Goal: Information Seeking & Learning: Learn about a topic

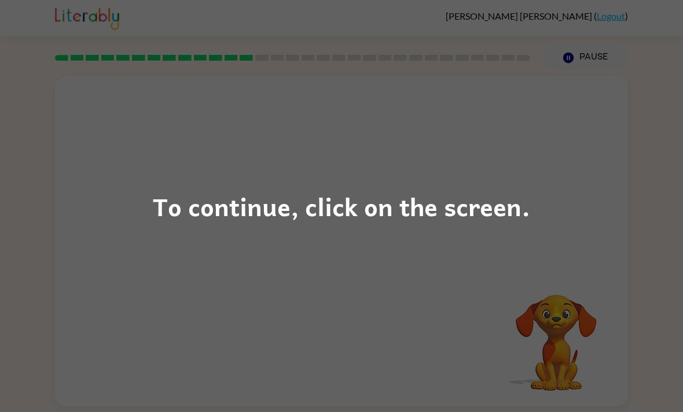
click at [548, 246] on div "To continue, click on the screen." at bounding box center [341, 206] width 683 height 412
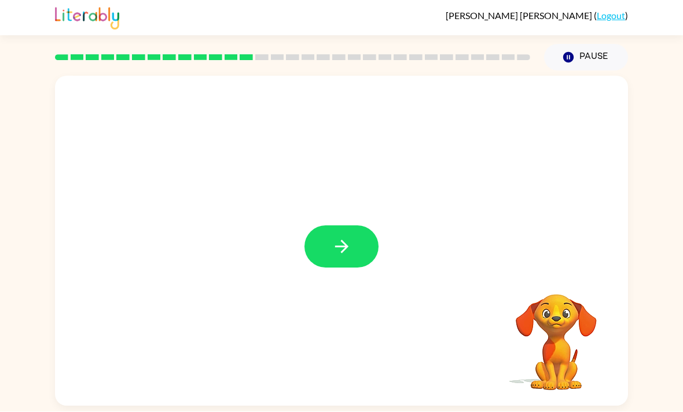
click at [348, 256] on icon "button" at bounding box center [341, 247] width 20 height 20
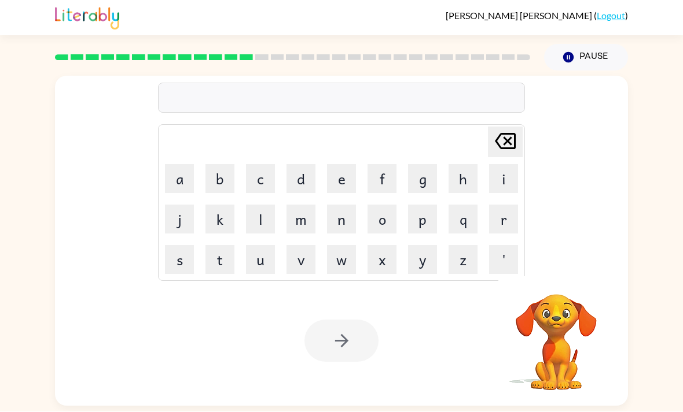
click at [345, 215] on button "n" at bounding box center [341, 219] width 29 height 29
click at [511, 121] on div "n Delete Delete last character input a b c d e f g h i j k l m n o p q r s t u …" at bounding box center [341, 174] width 367 height 216
click at [502, 132] on icon "Delete Delete last character input" at bounding box center [505, 142] width 28 height 28
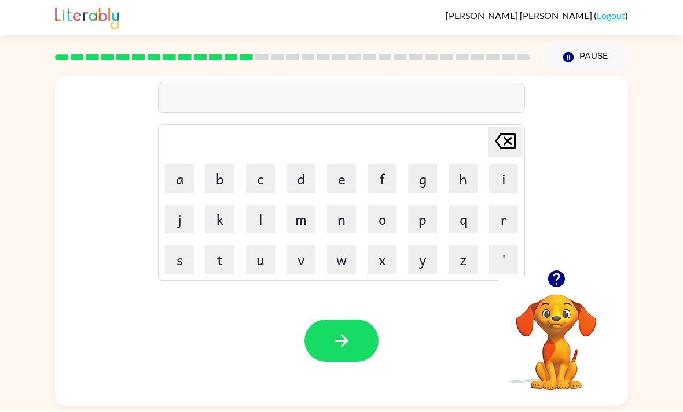
click at [294, 219] on button "m" at bounding box center [300, 219] width 29 height 29
click at [178, 178] on button "a" at bounding box center [179, 179] width 29 height 29
click at [297, 170] on button "d" at bounding box center [300, 179] width 29 height 29
click at [349, 220] on button "n" at bounding box center [341, 219] width 29 height 29
click at [348, 168] on button "e" at bounding box center [341, 179] width 29 height 29
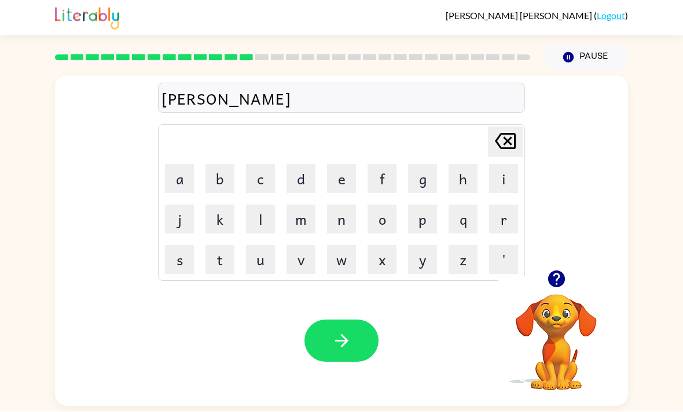
click at [180, 261] on button "s" at bounding box center [179, 260] width 29 height 29
click at [180, 260] on button "s" at bounding box center [179, 260] width 29 height 29
click at [340, 320] on div "Your browser must support playing .mp4 files to use Literably. Please try using…" at bounding box center [341, 342] width 573 height 130
click at [347, 347] on icon "button" at bounding box center [340, 341] width 13 height 13
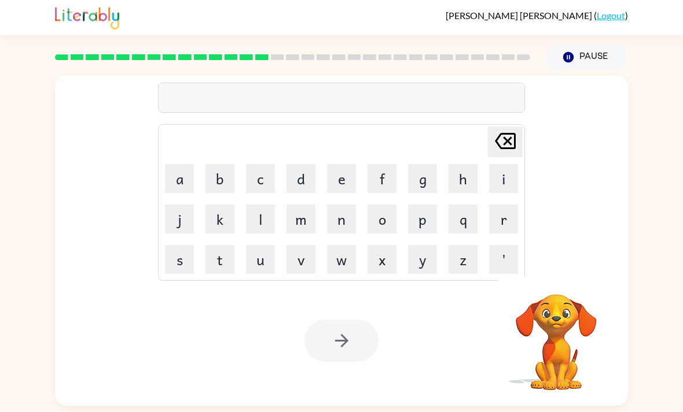
click at [207, 167] on button "b" at bounding box center [219, 179] width 29 height 29
click at [218, 174] on button "b" at bounding box center [219, 179] width 29 height 29
click at [514, 143] on icon at bounding box center [505, 142] width 21 height 16
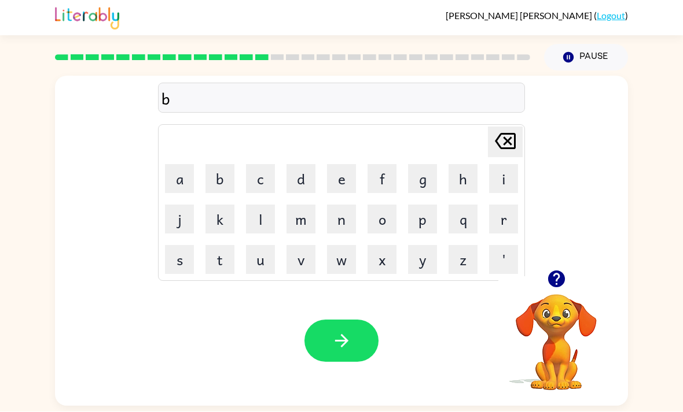
click at [340, 211] on button "n" at bounding box center [341, 219] width 29 height 29
click at [510, 143] on icon "Delete Delete last character input" at bounding box center [505, 142] width 28 height 28
click at [506, 145] on icon at bounding box center [505, 142] width 21 height 16
click at [392, 216] on button "o" at bounding box center [381, 219] width 29 height 29
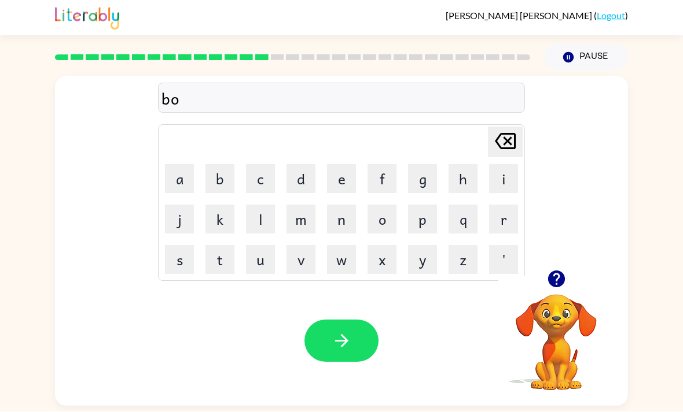
click at [347, 224] on button "n" at bounding box center [341, 219] width 29 height 29
click at [355, 213] on button "n" at bounding box center [341, 219] width 29 height 29
click at [481, 128] on table "Delete Delete last character input a b c d e f g h i j k l m n o p q r s t u v …" at bounding box center [342, 204] width 366 height 156
click at [507, 142] on icon "Delete Delete last character input" at bounding box center [505, 142] width 28 height 28
click at [510, 181] on button "i" at bounding box center [503, 179] width 29 height 29
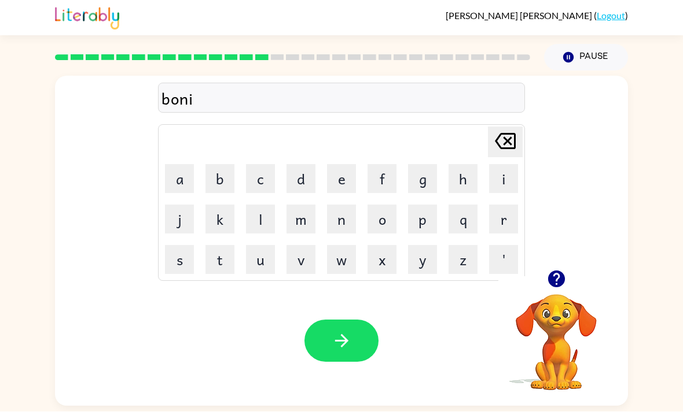
click at [179, 265] on button "s" at bounding box center [179, 260] width 29 height 29
click at [349, 338] on icon "button" at bounding box center [341, 341] width 20 height 20
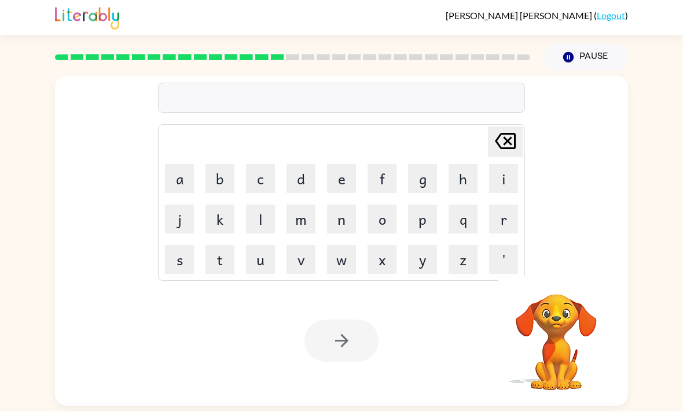
click at [181, 259] on button "s" at bounding box center [179, 260] width 29 height 29
click at [336, 257] on button "w" at bounding box center [341, 260] width 29 height 29
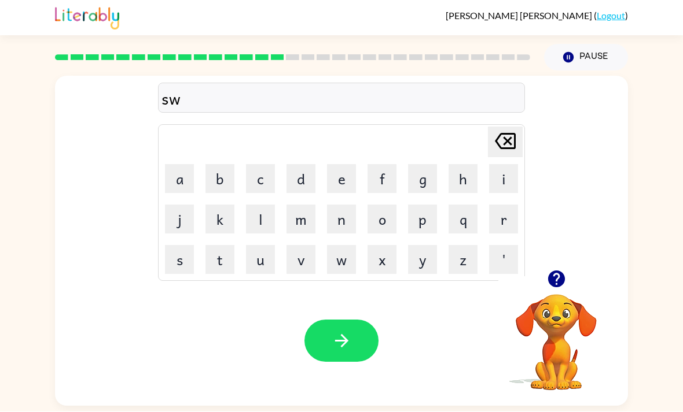
click at [190, 183] on button "a" at bounding box center [179, 179] width 29 height 29
click at [510, 211] on button "r" at bounding box center [503, 219] width 29 height 29
click at [307, 222] on button "m" at bounding box center [300, 219] width 29 height 29
click at [345, 358] on button "button" at bounding box center [341, 341] width 74 height 42
click at [510, 219] on button "r" at bounding box center [503, 219] width 29 height 29
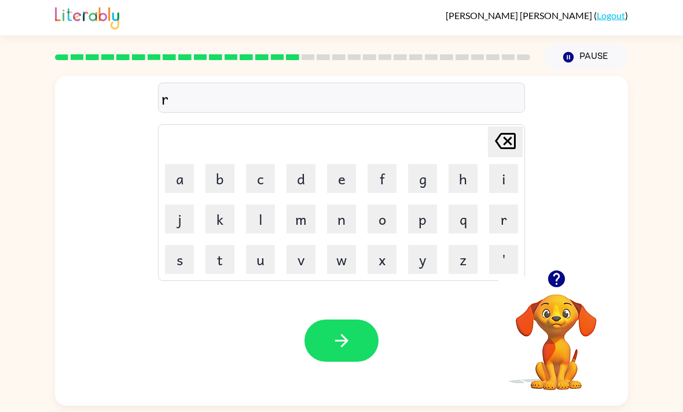
click at [180, 179] on button "a" at bounding box center [179, 179] width 29 height 29
click at [291, 223] on button "m" at bounding box center [300, 219] width 29 height 29
click at [343, 363] on button "button" at bounding box center [341, 341] width 74 height 42
click at [218, 171] on button "b" at bounding box center [219, 179] width 29 height 29
click at [515, 203] on td "r" at bounding box center [503, 219] width 39 height 39
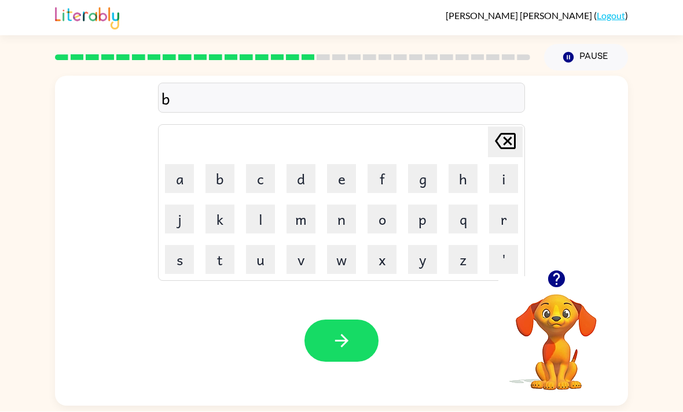
click at [511, 217] on button "r" at bounding box center [503, 219] width 29 height 29
click at [501, 175] on button "i" at bounding box center [503, 179] width 29 height 29
click at [300, 219] on button "m" at bounding box center [300, 219] width 29 height 29
click at [506, 176] on button "i" at bounding box center [503, 179] width 29 height 29
click at [340, 219] on button "n" at bounding box center [341, 219] width 29 height 29
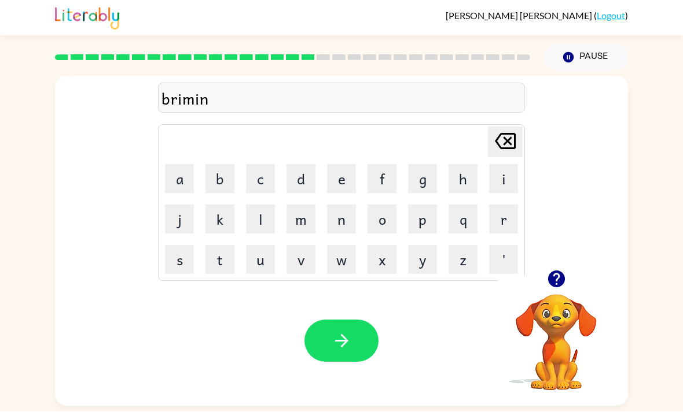
click at [425, 182] on button "g" at bounding box center [422, 179] width 29 height 29
click at [340, 330] on button "button" at bounding box center [341, 341] width 74 height 42
click at [499, 216] on button "r" at bounding box center [503, 219] width 29 height 29
click at [506, 167] on button "i" at bounding box center [503, 179] width 29 height 29
click at [179, 264] on button "s" at bounding box center [179, 260] width 29 height 29
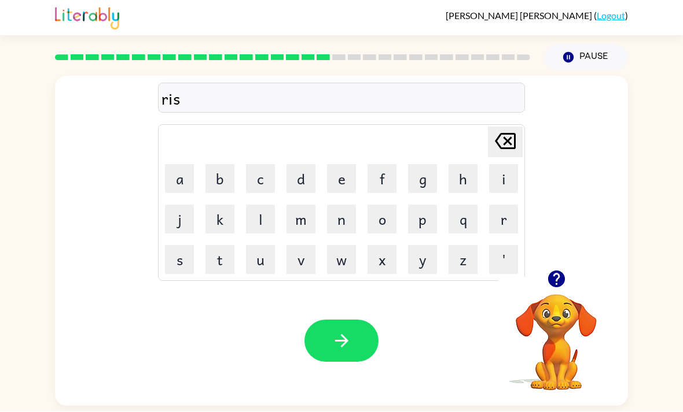
click at [253, 181] on button "c" at bounding box center [260, 179] width 29 height 29
click at [339, 176] on button "e" at bounding box center [341, 179] width 29 height 29
click at [179, 260] on button "s" at bounding box center [179, 260] width 29 height 29
click at [222, 264] on button "t" at bounding box center [219, 260] width 29 height 29
click at [330, 337] on button "button" at bounding box center [341, 341] width 74 height 42
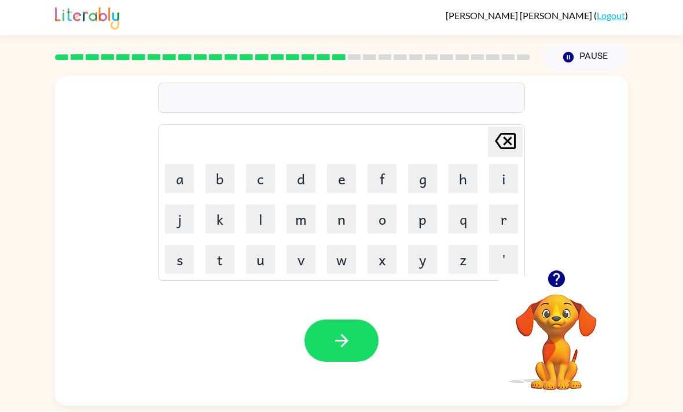
click at [165, 266] on button "s" at bounding box center [179, 260] width 29 height 29
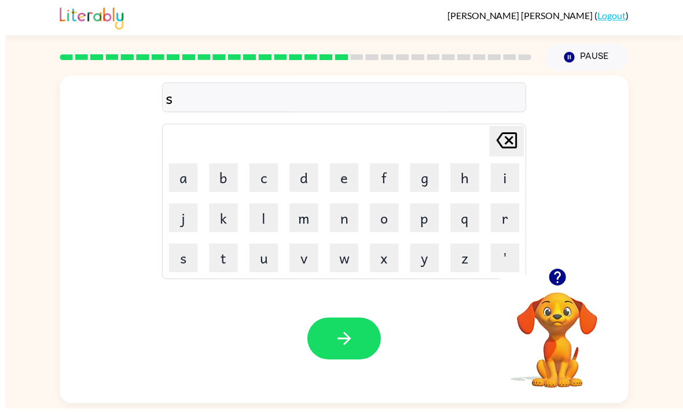
scroll to position [17, 0]
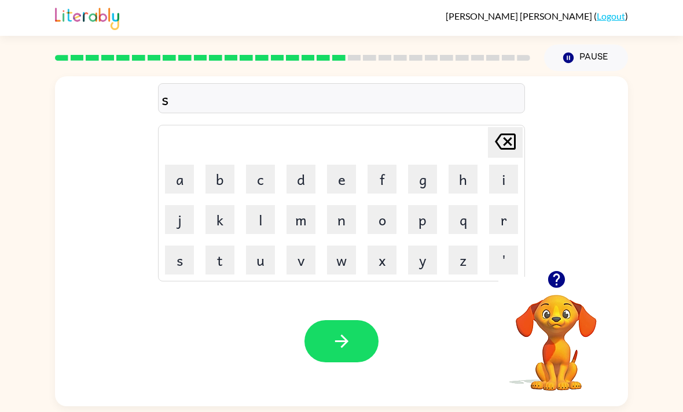
click at [216, 246] on button "t" at bounding box center [219, 260] width 29 height 29
click at [390, 205] on button "o" at bounding box center [381, 219] width 29 height 29
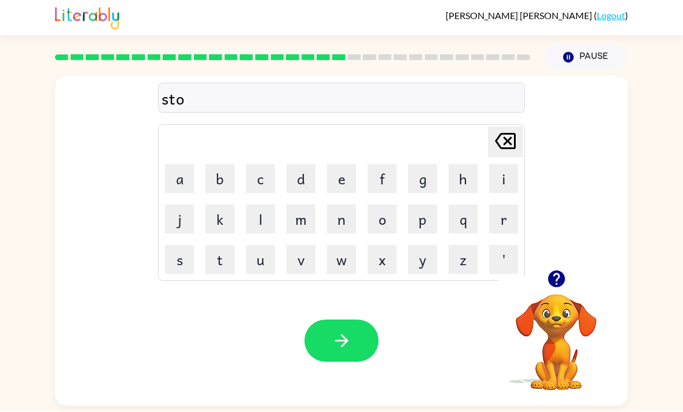
click at [339, 205] on button "n" at bounding box center [341, 219] width 29 height 29
click at [337, 165] on button "e" at bounding box center [341, 179] width 29 height 29
click at [374, 87] on div "stone" at bounding box center [341, 99] width 360 height 24
click at [503, 205] on button "r" at bounding box center [503, 219] width 29 height 29
click at [509, 205] on button "r" at bounding box center [503, 219] width 29 height 29
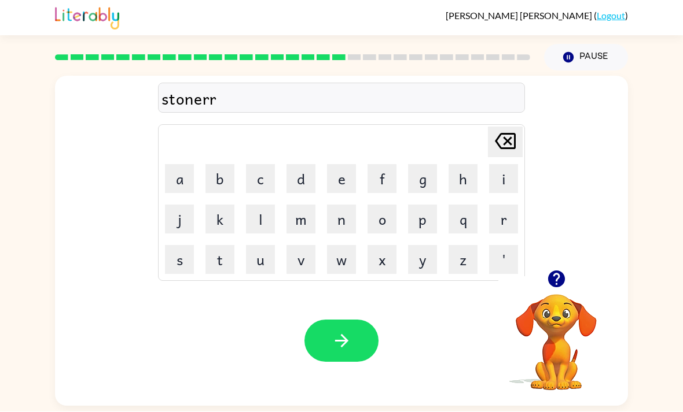
click at [213, 246] on button "t" at bounding box center [219, 260] width 29 height 29
click at [345, 331] on icon "button" at bounding box center [341, 341] width 20 height 20
click at [381, 165] on button "f" at bounding box center [381, 179] width 29 height 29
click at [567, 265] on button "button" at bounding box center [556, 280] width 30 height 30
click at [557, 277] on video "Your browser must support playing .mp4 files to use Literably. Please try using…" at bounding box center [556, 335] width 116 height 116
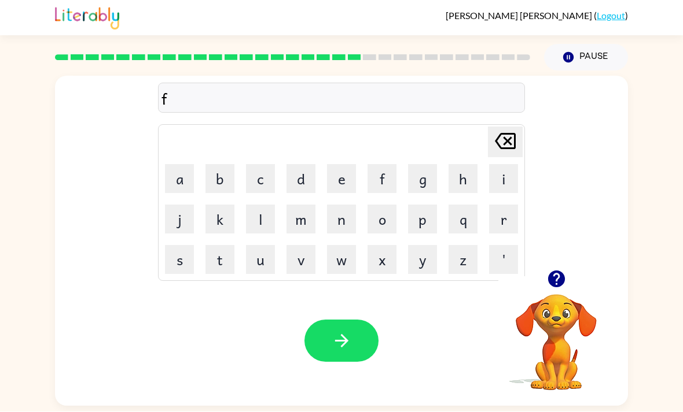
click at [388, 205] on button "o" at bounding box center [381, 219] width 29 height 29
click at [264, 205] on button "l" at bounding box center [260, 219] width 29 height 29
click at [389, 205] on button "o" at bounding box center [381, 219] width 29 height 29
click at [344, 246] on button "w" at bounding box center [341, 260] width 29 height 29
click at [358, 320] on button "button" at bounding box center [341, 341] width 74 height 42
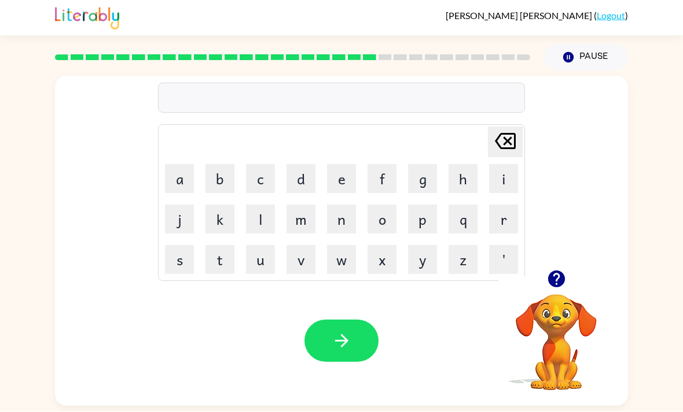
click at [550, 271] on icon "button" at bounding box center [555, 279] width 17 height 17
click at [253, 165] on button "c" at bounding box center [260, 179] width 29 height 29
click at [347, 165] on button "e" at bounding box center [341, 179] width 29 height 29
click at [228, 246] on button "t" at bounding box center [219, 260] width 29 height 29
click at [432, 205] on button "p" at bounding box center [422, 219] width 29 height 29
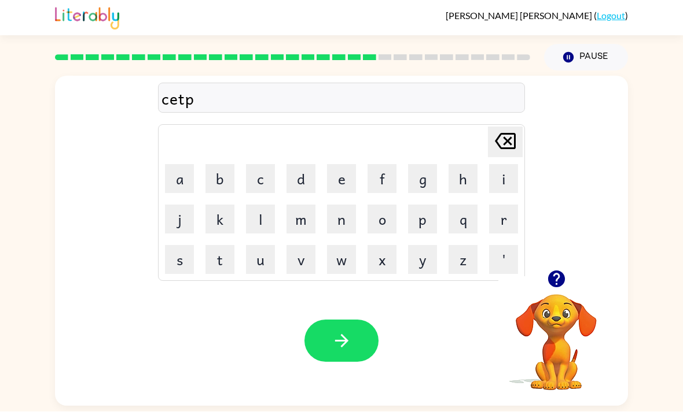
click at [338, 165] on button "e" at bounding box center [341, 179] width 29 height 29
click at [358, 320] on button "button" at bounding box center [341, 341] width 74 height 42
click at [558, 265] on button "button" at bounding box center [556, 280] width 30 height 30
click at [183, 246] on button "s" at bounding box center [179, 260] width 29 height 29
click at [224, 246] on button "t" at bounding box center [219, 260] width 29 height 29
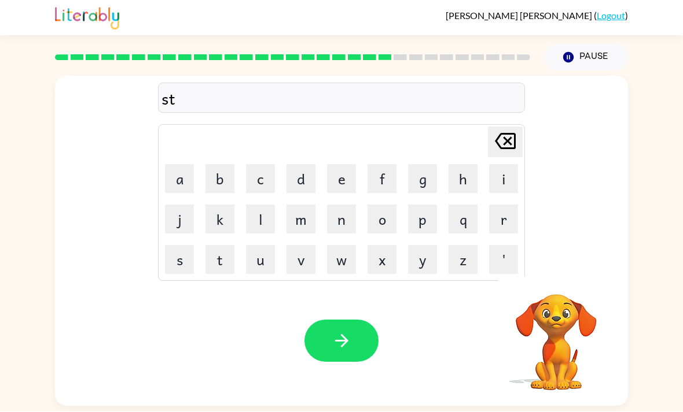
click at [176, 165] on button "a" at bounding box center [179, 179] width 29 height 29
click at [351, 205] on button "n" at bounding box center [341, 219] width 29 height 29
click at [6, 355] on div "stan Delete Delete last character input a b c d e f g h i j k l m n o p q r s t…" at bounding box center [341, 239] width 683 height 336
click at [342, 323] on button "button" at bounding box center [341, 341] width 74 height 42
click at [556, 271] on icon "button" at bounding box center [555, 279] width 17 height 17
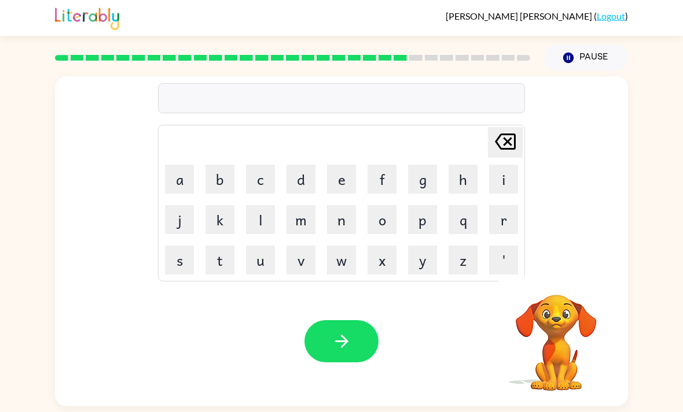
scroll to position [23, 0]
click at [379, 165] on button "f" at bounding box center [381, 179] width 29 height 29
click at [392, 209] on button "o" at bounding box center [381, 219] width 29 height 29
click at [508, 205] on button "r" at bounding box center [503, 219] width 29 height 29
click at [390, 205] on button "o" at bounding box center [381, 219] width 29 height 29
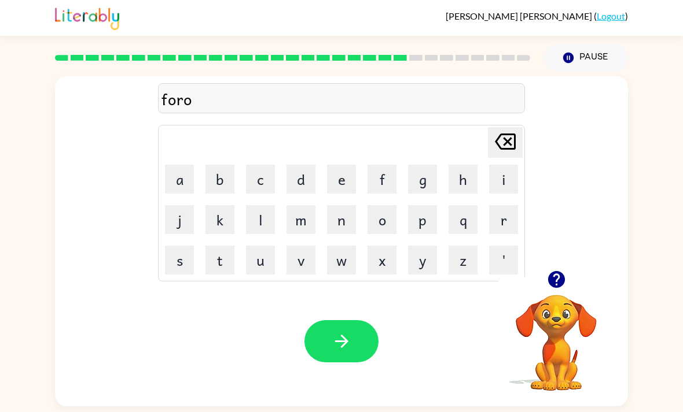
click at [306, 165] on button "d" at bounding box center [300, 179] width 29 height 29
click at [367, 333] on button "button" at bounding box center [341, 341] width 74 height 42
click at [499, 213] on button "r" at bounding box center [503, 219] width 29 height 29
click at [271, 205] on button "l" at bounding box center [260, 219] width 29 height 29
click at [176, 165] on button "a" at bounding box center [179, 179] width 29 height 29
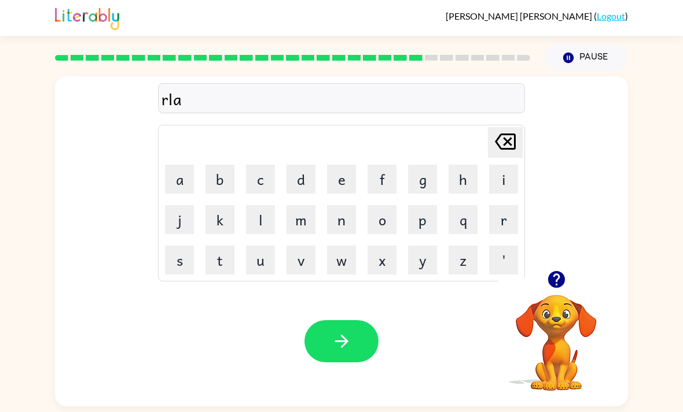
click at [227, 246] on button "t" at bounding box center [219, 260] width 29 height 29
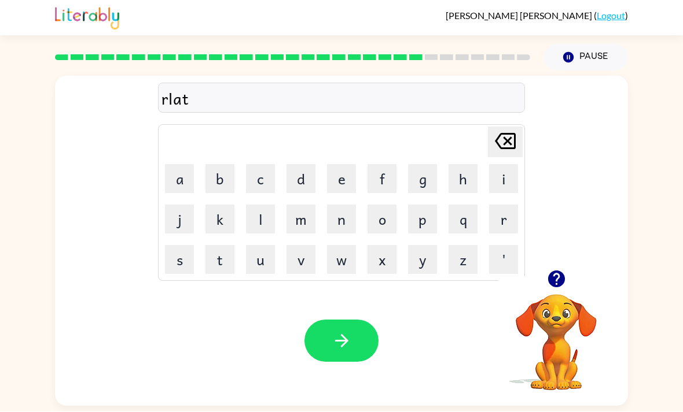
click at [358, 320] on button "button" at bounding box center [341, 341] width 74 height 42
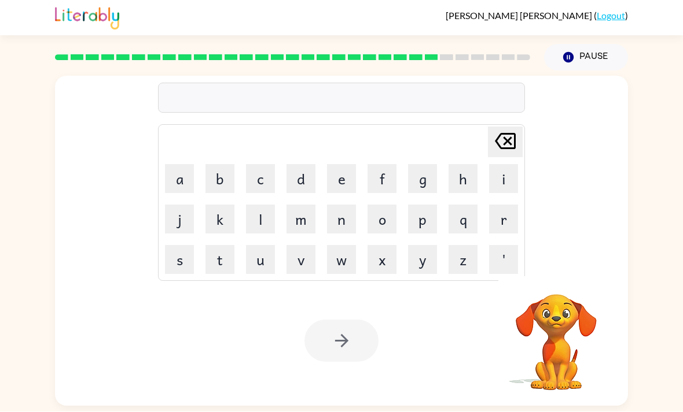
click at [414, 165] on button "g" at bounding box center [422, 179] width 29 height 29
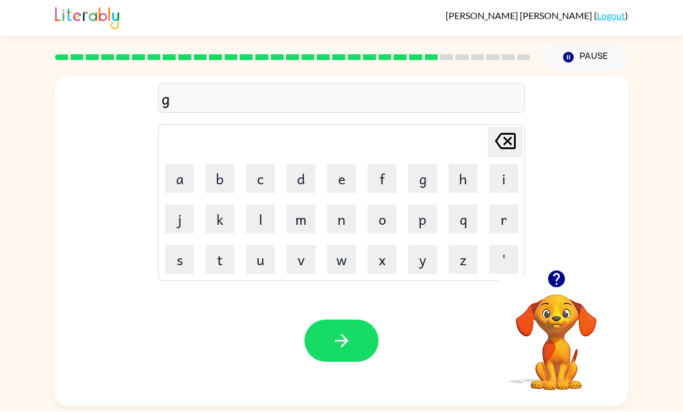
click at [387, 205] on button "o" at bounding box center [381, 219] width 29 height 29
click at [214, 165] on button "b" at bounding box center [219, 179] width 29 height 29
click at [244, 200] on td "l" at bounding box center [260, 219] width 39 height 39
click at [511, 165] on button "i" at bounding box center [503, 179] width 29 height 29
click at [331, 205] on button "n" at bounding box center [341, 219] width 29 height 29
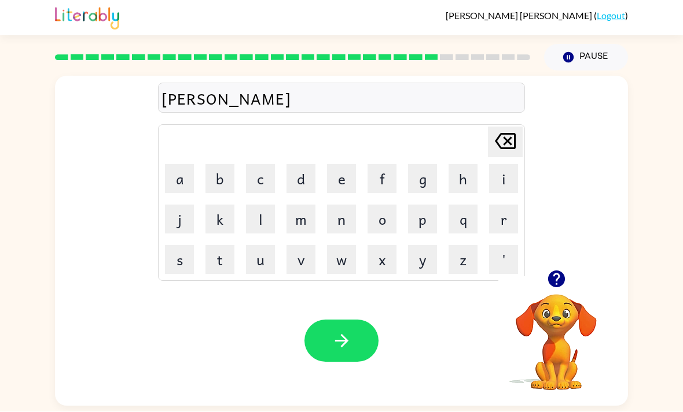
click at [350, 320] on button "button" at bounding box center [341, 341] width 74 height 42
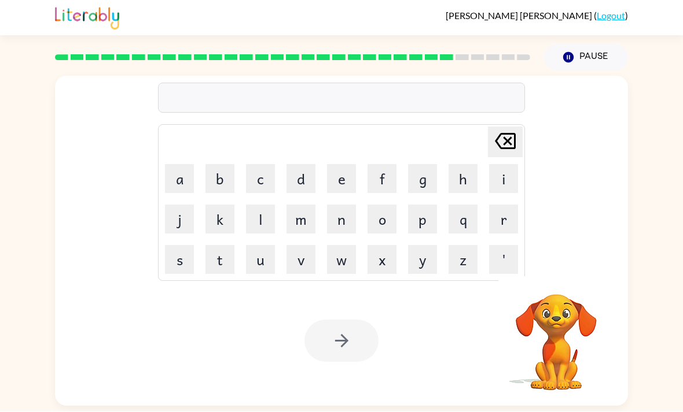
click at [254, 205] on button "l" at bounding box center [260, 219] width 29 height 29
click at [346, 205] on button "n" at bounding box center [341, 219] width 29 height 29
click at [502, 128] on icon "Delete Delete last character input" at bounding box center [505, 142] width 28 height 28
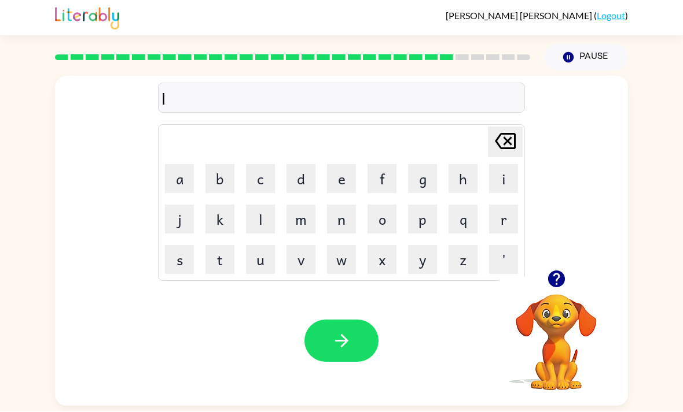
click at [260, 246] on button "u" at bounding box center [260, 260] width 29 height 29
click at [567, 265] on button "button" at bounding box center [556, 280] width 30 height 30
click at [299, 205] on button "m" at bounding box center [300, 219] width 29 height 29
click at [211, 165] on button "b" at bounding box center [219, 179] width 29 height 29
click at [570, 265] on button "button" at bounding box center [556, 280] width 30 height 30
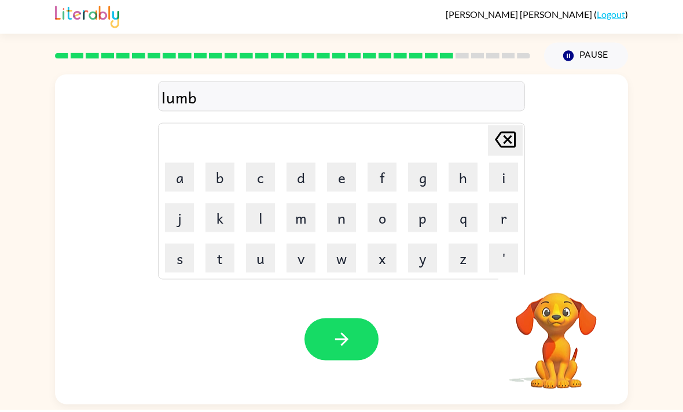
scroll to position [0, 0]
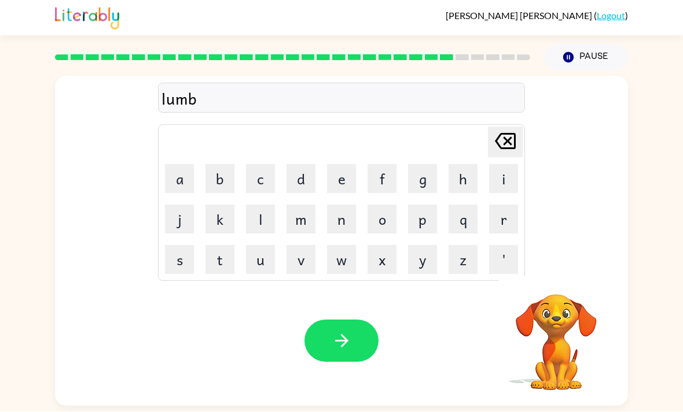
click at [583, 296] on video "Your browser must support playing .mp4 files to use Literably. Please try using…" at bounding box center [556, 335] width 116 height 116
click at [509, 224] on button "r" at bounding box center [503, 219] width 29 height 29
click at [181, 220] on button "j" at bounding box center [179, 219] width 29 height 29
click at [176, 182] on button "a" at bounding box center [179, 179] width 29 height 29
click at [247, 174] on button "c" at bounding box center [260, 179] width 29 height 29
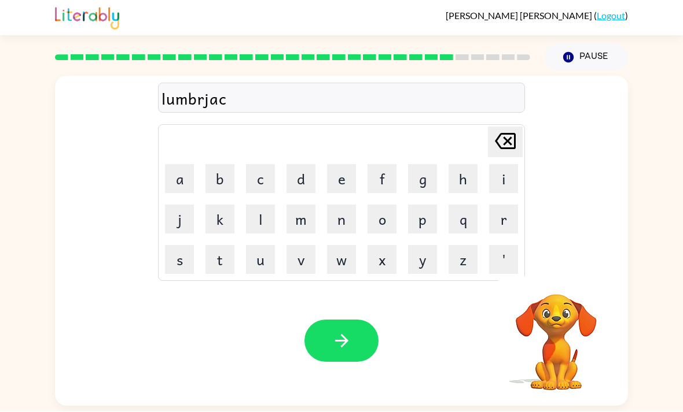
click at [552, 304] on video "Your browser must support playing .mp4 files to use Literably. Please try using…" at bounding box center [556, 335] width 116 height 116
click at [223, 225] on button "k" at bounding box center [219, 219] width 29 height 29
click at [351, 352] on icon "button" at bounding box center [341, 341] width 20 height 20
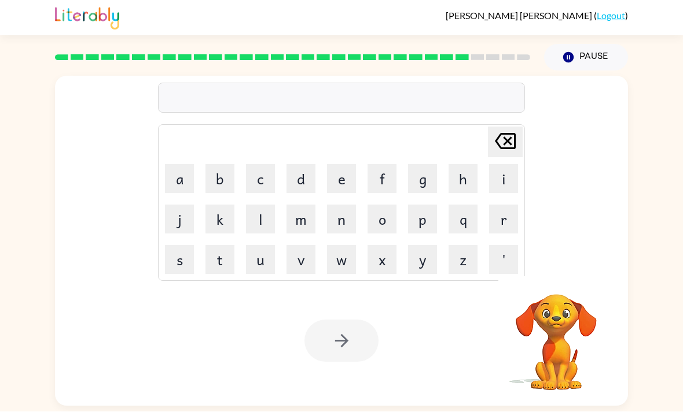
click at [570, 349] on video "Your browser must support playing .mp4 files to use Literably. Please try using…" at bounding box center [556, 335] width 116 height 116
click at [5, 244] on div "Delete Delete last character input a b c d e f g h i j k l m n o p q r s t u v …" at bounding box center [341, 239] width 683 height 336
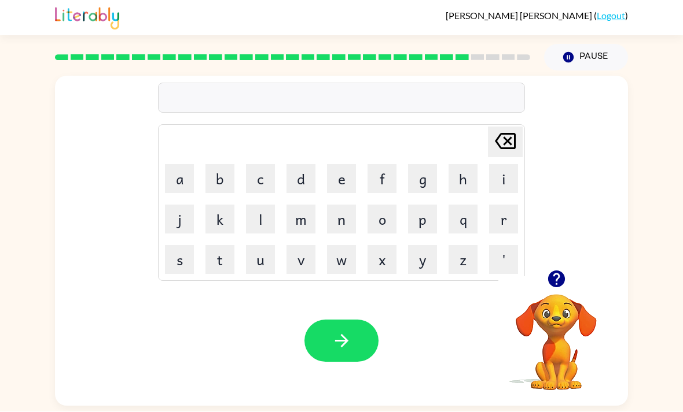
click at [544, 304] on video "Your browser must support playing .mp4 files to use Literably. Please try using…" at bounding box center [556, 335] width 116 height 116
click at [559, 286] on icon "button" at bounding box center [555, 279] width 17 height 17
click at [425, 224] on button "p" at bounding box center [422, 219] width 29 height 29
click at [355, 176] on button "e" at bounding box center [341, 179] width 29 height 29
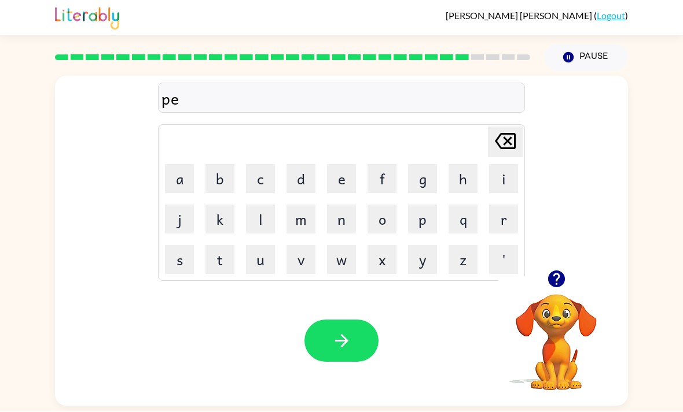
click at [517, 224] on button "r" at bounding box center [503, 219] width 29 height 29
click at [175, 252] on button "s" at bounding box center [179, 260] width 29 height 29
click at [358, 338] on button "button" at bounding box center [341, 341] width 74 height 42
click at [213, 255] on button "t" at bounding box center [219, 260] width 29 height 29
click at [458, 184] on button "h" at bounding box center [462, 179] width 29 height 29
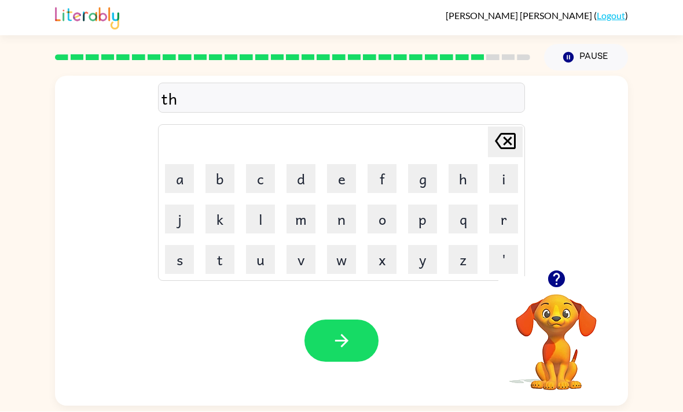
click at [495, 169] on button "i" at bounding box center [503, 179] width 29 height 29
click at [348, 219] on button "n" at bounding box center [341, 219] width 29 height 29
click at [352, 350] on button "button" at bounding box center [341, 341] width 74 height 42
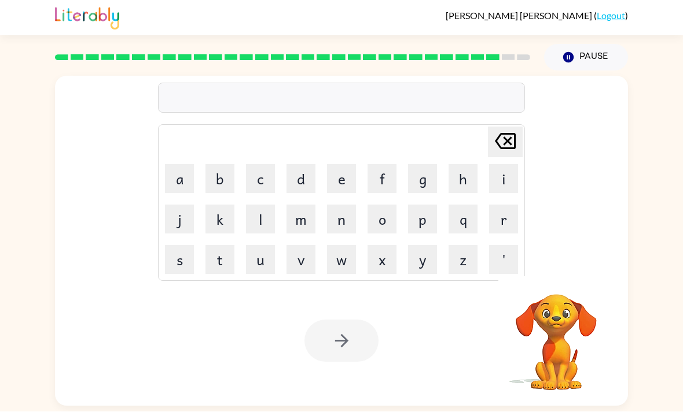
click at [171, 253] on button "s" at bounding box center [179, 260] width 29 height 29
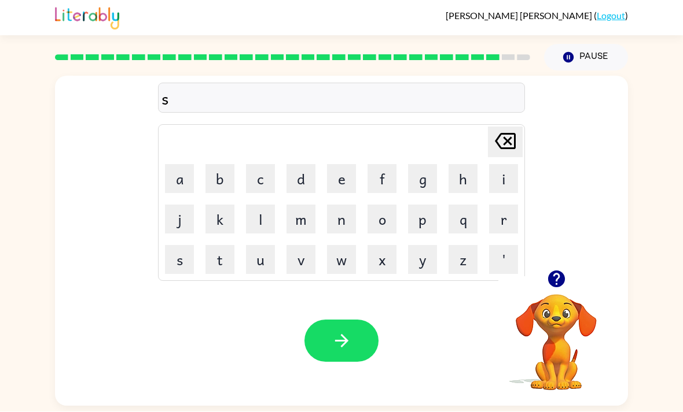
click at [524, 174] on table "Delete Delete last character input a b c d e f g h i j k l m n o p q r s t u v …" at bounding box center [342, 204] width 366 height 156
click at [497, 183] on button "i" at bounding box center [503, 179] width 29 height 29
click at [244, 229] on td "l" at bounding box center [260, 219] width 39 height 39
click at [256, 223] on button "l" at bounding box center [260, 219] width 29 height 29
click at [294, 258] on button "v" at bounding box center [300, 260] width 29 height 29
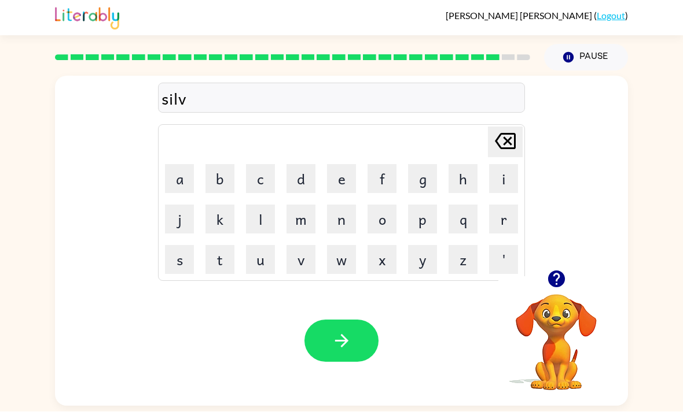
click at [502, 220] on button "r" at bounding box center [503, 219] width 29 height 29
click at [504, 142] on icon "Delete Delete last character input" at bounding box center [505, 142] width 28 height 28
click at [346, 172] on button "e" at bounding box center [341, 179] width 29 height 29
click at [496, 150] on icon "Delete Delete last character input" at bounding box center [505, 142] width 28 height 28
click at [503, 215] on button "r" at bounding box center [503, 219] width 29 height 29
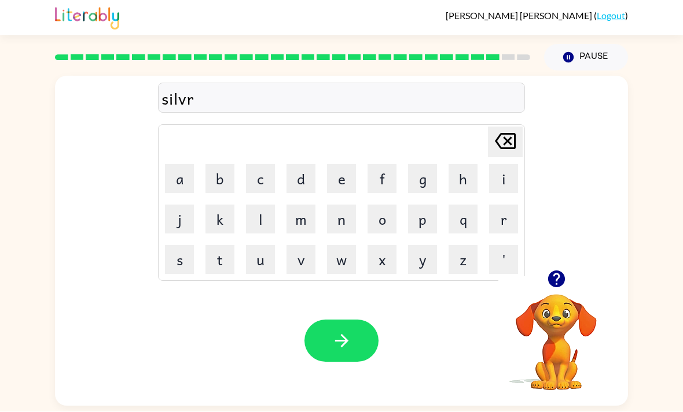
click at [351, 169] on button "e" at bounding box center [341, 179] width 29 height 29
click at [505, 149] on icon "Delete Delete last character input" at bounding box center [505, 142] width 28 height 28
click at [517, 220] on button "r" at bounding box center [503, 219] width 29 height 29
click at [337, 266] on button "w" at bounding box center [341, 260] width 29 height 29
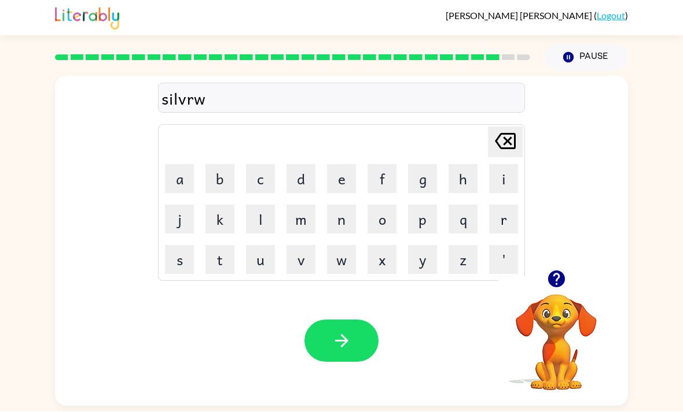
click at [177, 187] on button "a" at bounding box center [179, 179] width 29 height 29
click at [490, 226] on button "r" at bounding box center [503, 219] width 29 height 29
click at [351, 334] on button "button" at bounding box center [341, 341] width 74 height 42
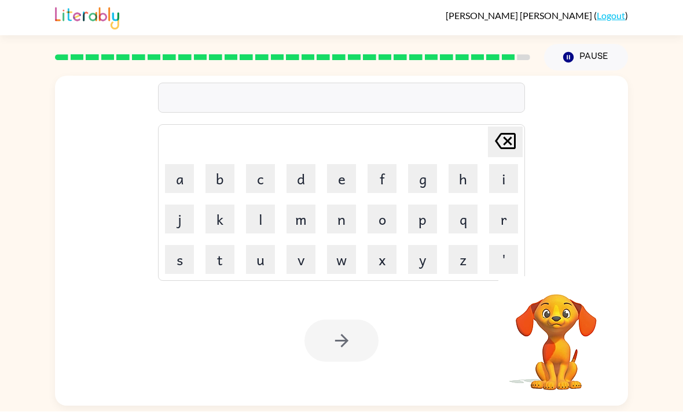
click at [598, 234] on div "Delete Delete last character input a b c d e f g h i j k l m n o p q r s t u v …" at bounding box center [341, 173] width 573 height 194
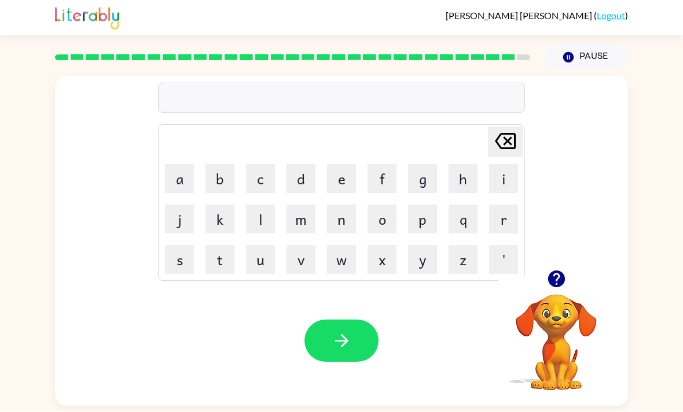
click at [555, 272] on button "button" at bounding box center [556, 280] width 30 height 30
click at [254, 268] on button "u" at bounding box center [260, 260] width 29 height 29
click at [336, 208] on button "n" at bounding box center [341, 219] width 29 height 29
click at [178, 178] on button "a" at bounding box center [179, 179] width 29 height 29
click at [491, 229] on button "r" at bounding box center [503, 219] width 29 height 29
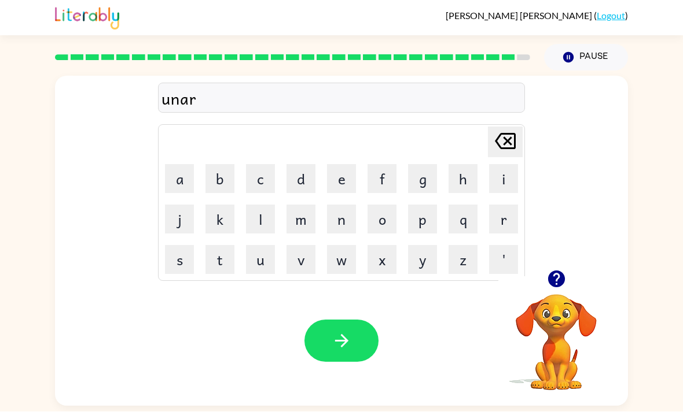
click at [178, 178] on button "a" at bounding box center [179, 179] width 29 height 29
click at [294, 178] on button "d" at bounding box center [300, 179] width 29 height 29
click at [515, 130] on icon "Delete Delete last character input" at bounding box center [505, 142] width 28 height 28
click at [216, 177] on button "b" at bounding box center [219, 179] width 29 height 29
click at [352, 342] on button "button" at bounding box center [341, 341] width 74 height 42
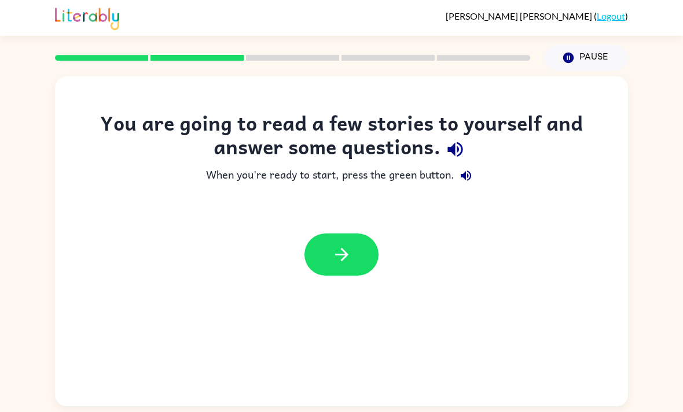
click at [341, 274] on button "button" at bounding box center [341, 255] width 74 height 42
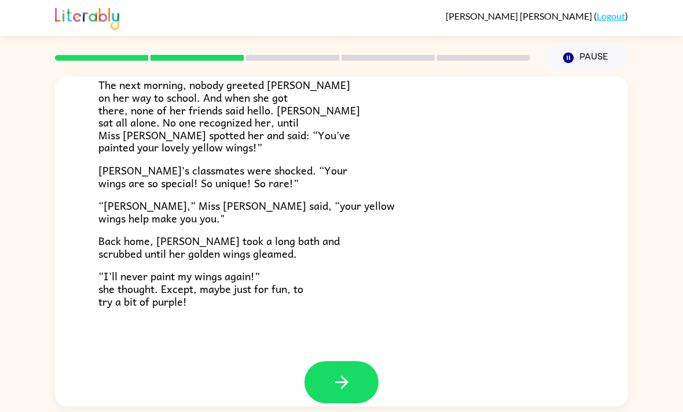
scroll to position [308, 0]
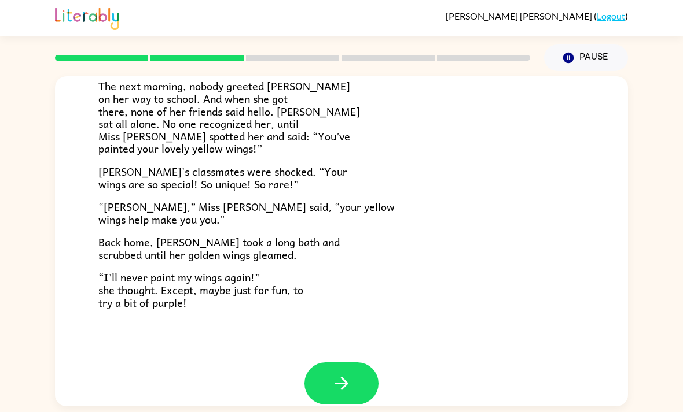
click at [356, 363] on button "button" at bounding box center [341, 384] width 74 height 42
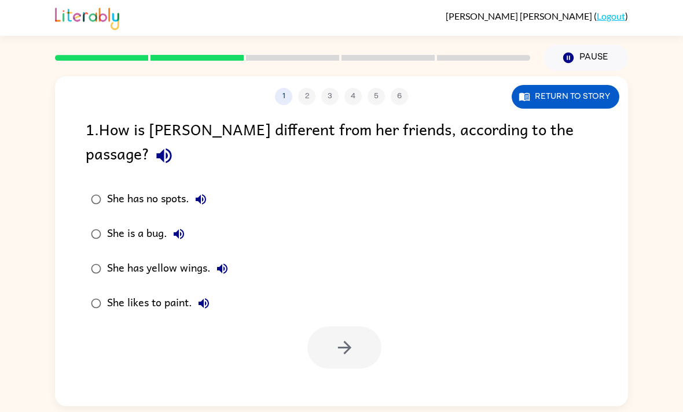
click at [552, 102] on button "Return to story" at bounding box center [565, 97] width 108 height 24
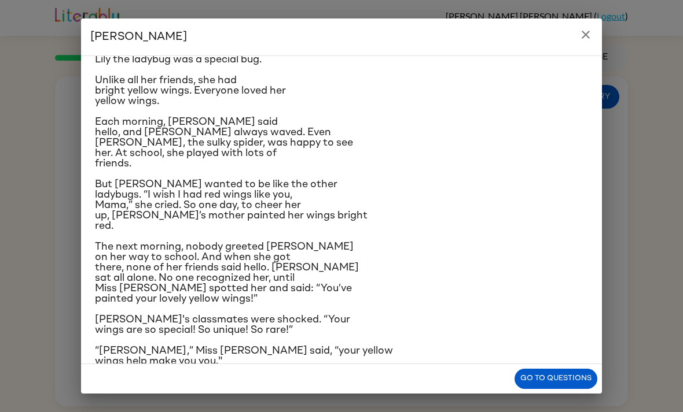
scroll to position [40, 0]
click at [584, 35] on icon "close" at bounding box center [585, 35] width 14 height 14
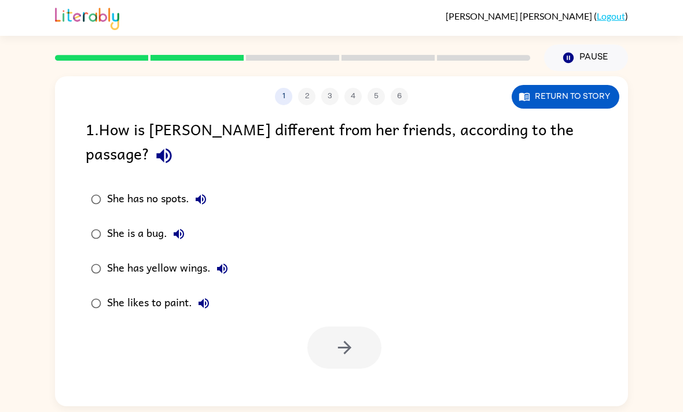
click at [109, 217] on label "She is a bug." at bounding box center [159, 234] width 160 height 35
click at [574, 93] on button "Return to story" at bounding box center [565, 97] width 108 height 24
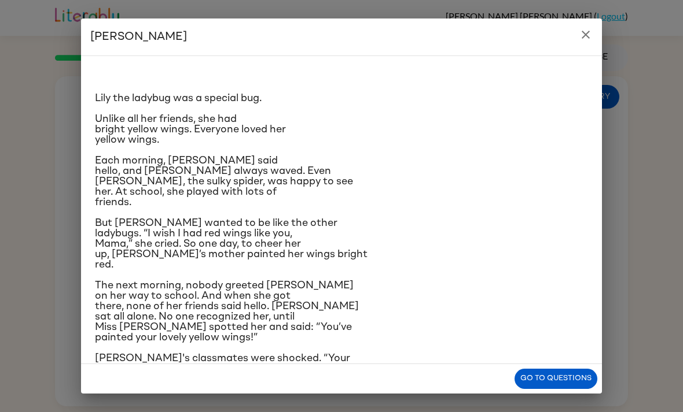
click at [587, 42] on button "close" at bounding box center [585, 34] width 23 height 23
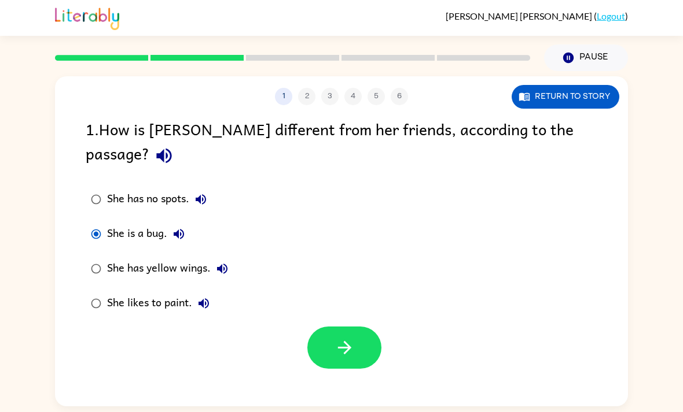
click at [172, 257] on div "She has yellow wings." at bounding box center [170, 268] width 127 height 23
click at [366, 330] on button "button" at bounding box center [344, 348] width 74 height 42
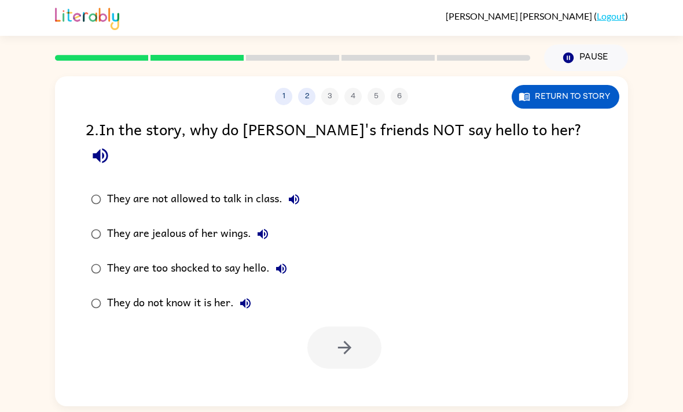
click at [599, 93] on button "Return to story" at bounding box center [565, 97] width 108 height 24
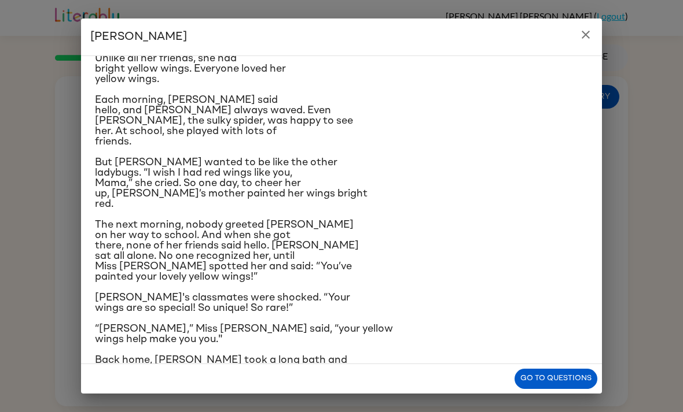
scroll to position [61, 0]
click at [591, 27] on button "close" at bounding box center [585, 34] width 23 height 23
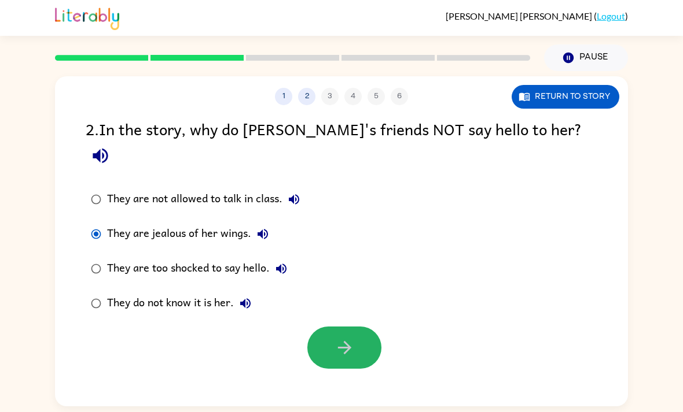
click at [323, 327] on button "button" at bounding box center [344, 348] width 74 height 42
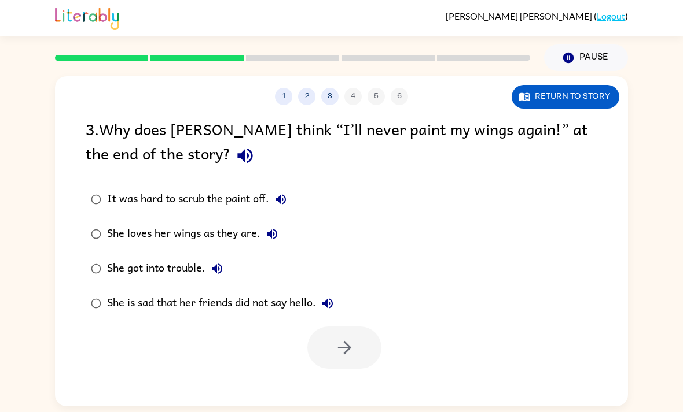
click at [235, 227] on div "She loves her wings as they are." at bounding box center [195, 234] width 176 height 23
click at [591, 98] on button "Return to story" at bounding box center [565, 97] width 108 height 24
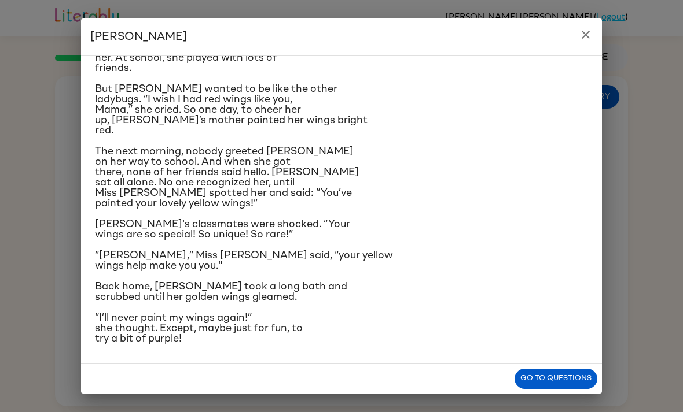
scroll to position [234, 0]
click at [583, 31] on icon "close" at bounding box center [585, 35] width 14 height 14
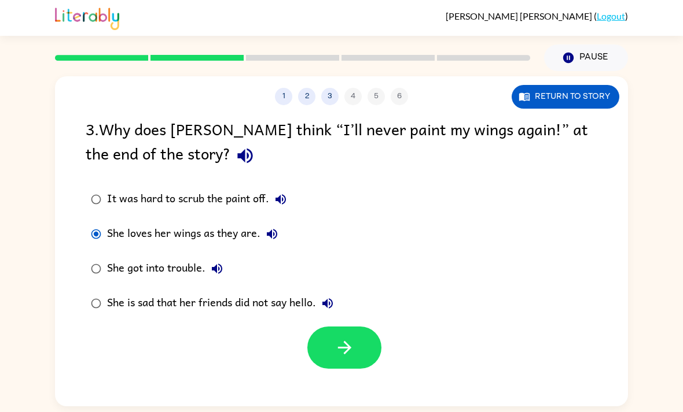
click at [592, 97] on button "Return to story" at bounding box center [565, 97] width 108 height 24
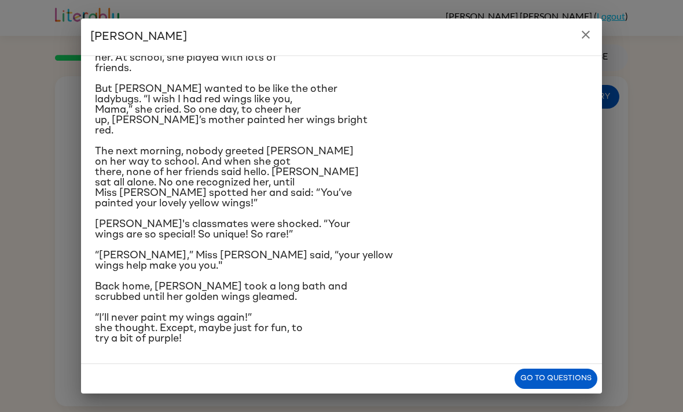
click at [592, 42] on button "close" at bounding box center [585, 34] width 23 height 23
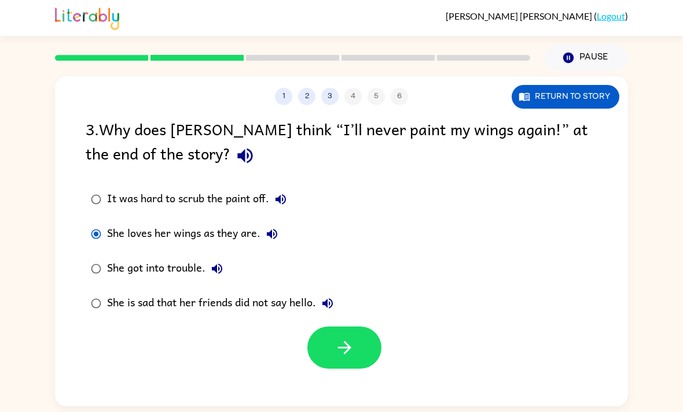
click at [348, 349] on icon "button" at bounding box center [343, 347] width 13 height 13
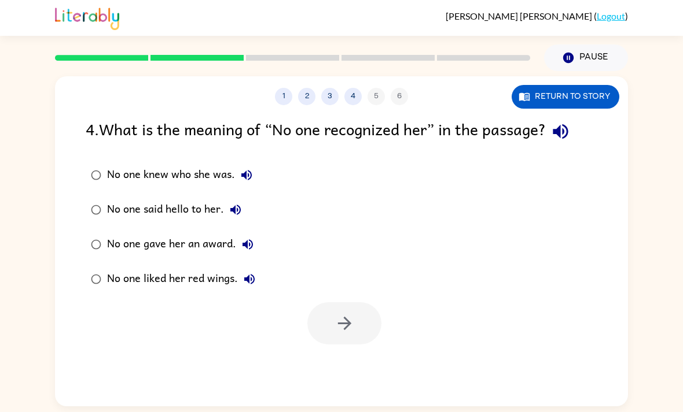
click at [165, 203] on div "No one said hello to her." at bounding box center [177, 209] width 140 height 23
click at [335, 319] on icon "button" at bounding box center [344, 324] width 20 height 20
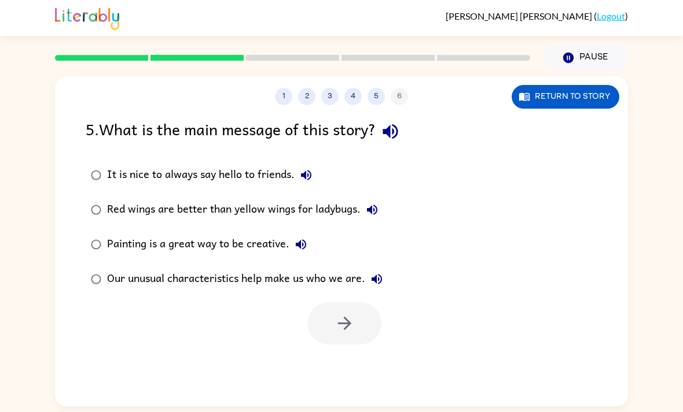
click at [265, 237] on div "Painting is a great way to be creative." at bounding box center [209, 244] width 205 height 23
click at [336, 325] on icon "button" at bounding box center [344, 324] width 20 height 20
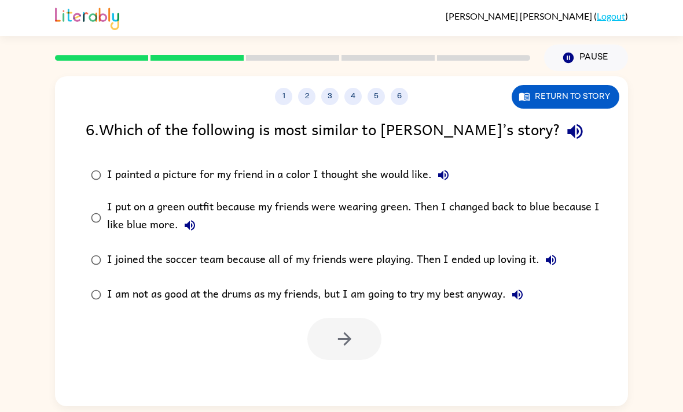
click at [381, 160] on label "I painted a picture for my friend in a color I thought she would like." at bounding box center [348, 175] width 539 height 35
click at [406, 174] on div "I painted a picture for my friend in a color I thought she would like." at bounding box center [281, 175] width 348 height 23
click at [340, 355] on button "button" at bounding box center [344, 339] width 74 height 42
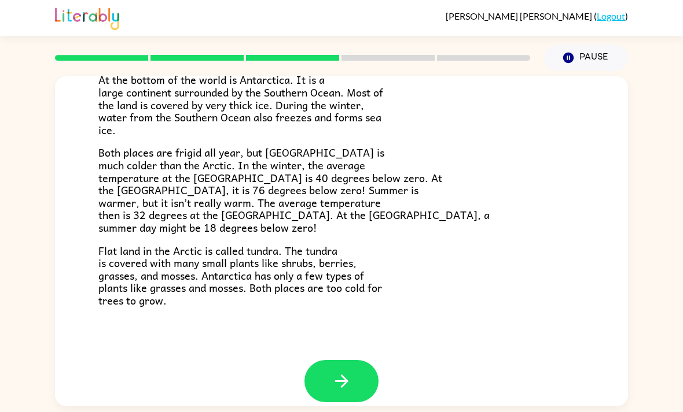
scroll to position [230, 0]
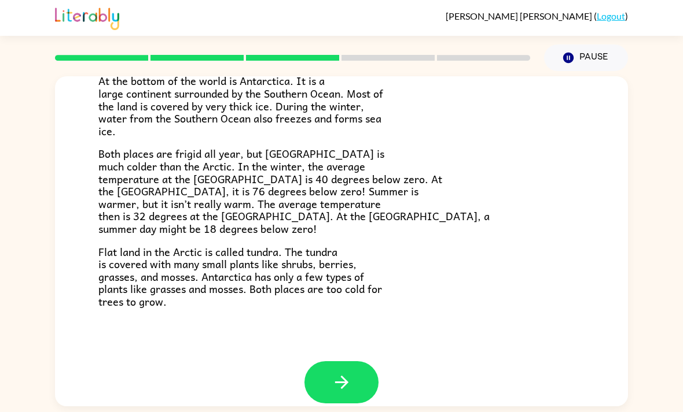
click at [364, 364] on button "button" at bounding box center [341, 383] width 74 height 42
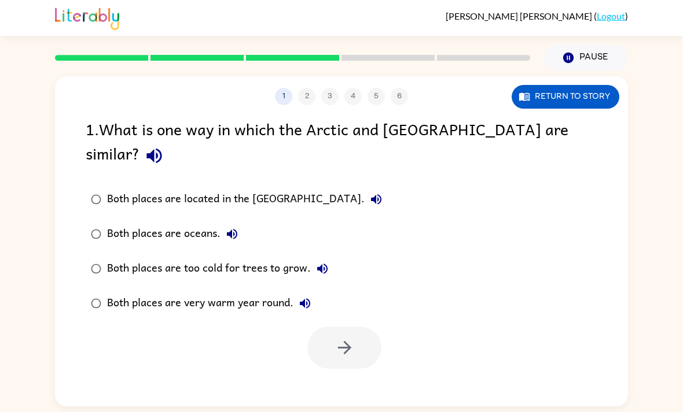
click at [582, 95] on button "Return to story" at bounding box center [565, 97] width 108 height 24
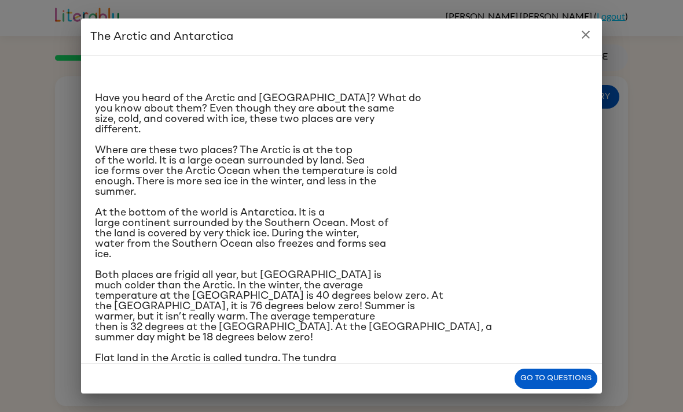
click at [602, 47] on div "The Arctic and [GEOGRAPHIC_DATA] Have you heard of the Arctic and [GEOGRAPHIC_D…" at bounding box center [341, 206] width 683 height 412
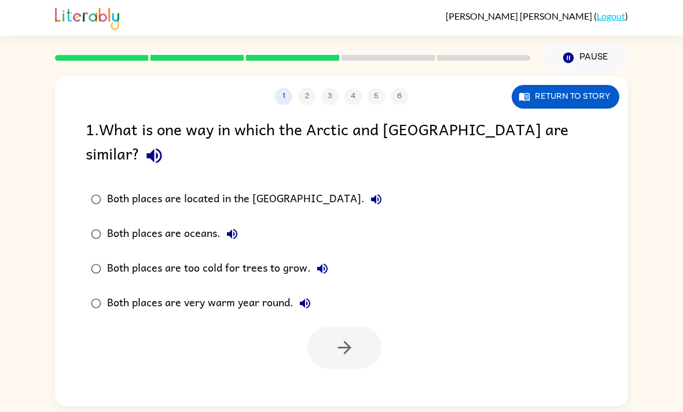
click at [258, 188] on div "Both places are located in the [GEOGRAPHIC_DATA]." at bounding box center [247, 199] width 281 height 23
click at [344, 336] on button "button" at bounding box center [344, 348] width 74 height 42
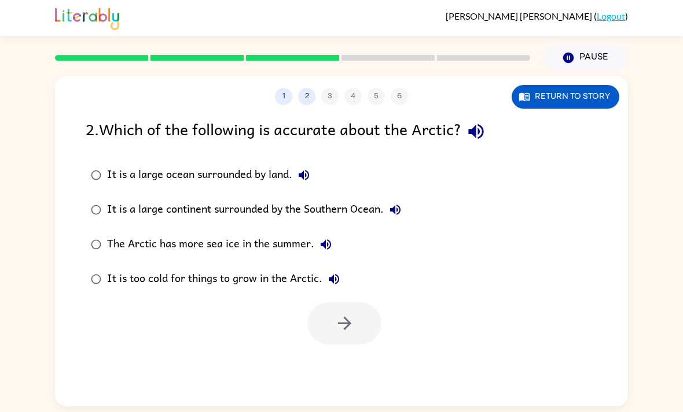
click at [580, 79] on div "1 2 3 4 5 6 Return to story" at bounding box center [341, 90] width 573 height 29
click at [580, 91] on button "Return to story" at bounding box center [565, 97] width 108 height 24
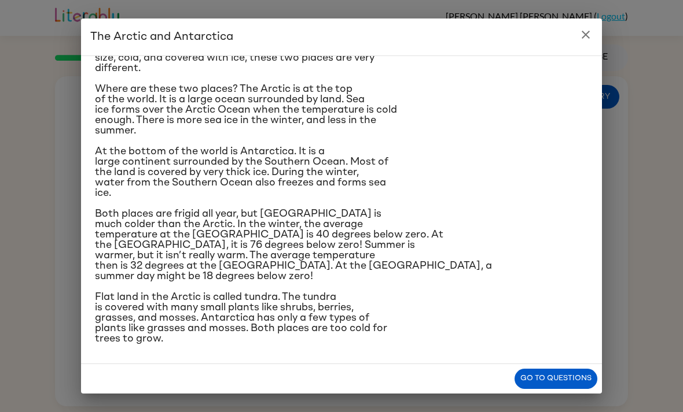
scroll to position [147, 0]
click at [583, 30] on icon "close" at bounding box center [585, 35] width 14 height 14
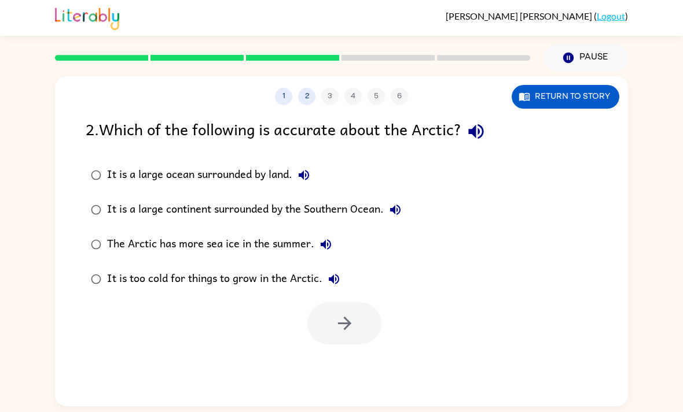
click at [113, 195] on label "It is a large continent surrounded by the Southern Ocean." at bounding box center [245, 210] width 333 height 35
click at [162, 253] on div "The Arctic has more sea ice in the summer." at bounding box center [222, 244] width 230 height 23
click at [352, 323] on icon "button" at bounding box center [344, 324] width 20 height 20
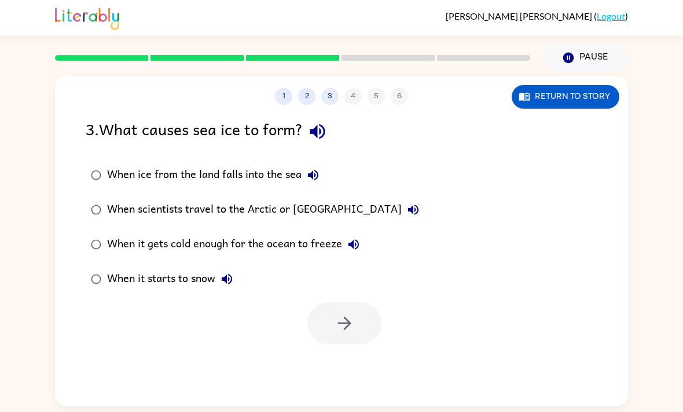
click at [336, 230] on label "When it gets cold enough for the ocean to freeze" at bounding box center [254, 244] width 351 height 35
click at [354, 318] on icon "button" at bounding box center [344, 324] width 20 height 20
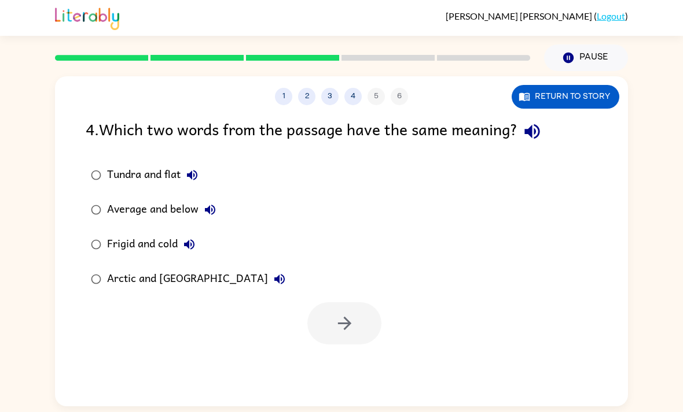
click at [181, 281] on div "Arctic and [GEOGRAPHIC_DATA]" at bounding box center [199, 279] width 184 height 23
click at [369, 330] on button "button" at bounding box center [344, 324] width 74 height 42
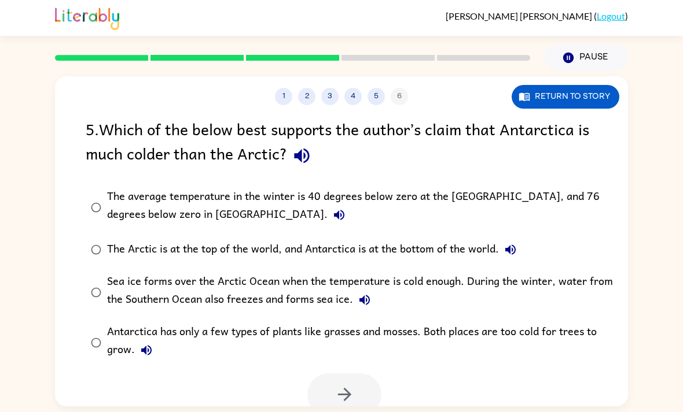
click at [459, 180] on div "5 . Which of the below best supports the author’s claim that Antarctica is much…" at bounding box center [341, 266] width 573 height 299
click at [587, 189] on div "The average temperature in the winter is 40 degrees below zero at the [GEOGRAPH…" at bounding box center [360, 207] width 506 height 39
click at [338, 392] on icon "button" at bounding box center [344, 395] width 20 height 20
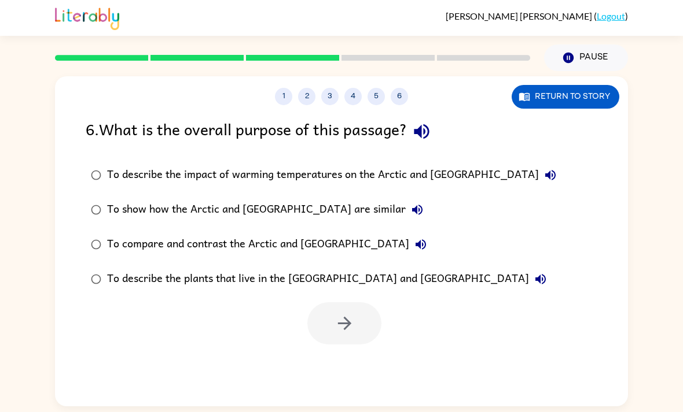
click at [284, 201] on div "To show how the Arctic and [GEOGRAPHIC_DATA] are similar" at bounding box center [268, 209] width 322 height 23
click at [363, 323] on button "button" at bounding box center [344, 324] width 74 height 42
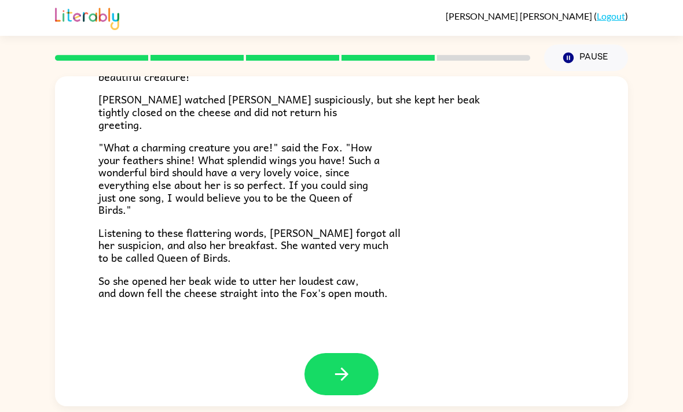
scroll to position [214, 0]
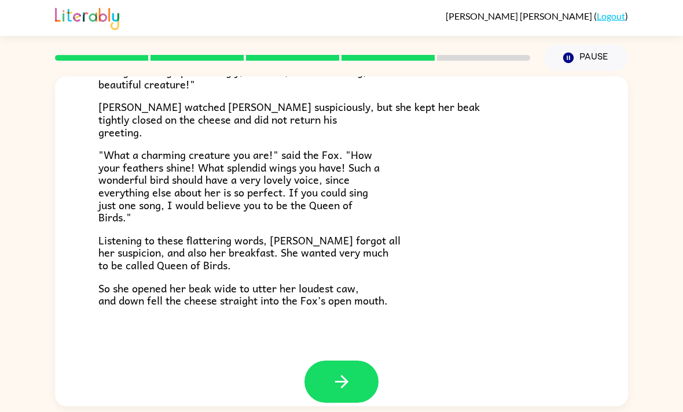
click at [330, 369] on button "button" at bounding box center [341, 382] width 74 height 42
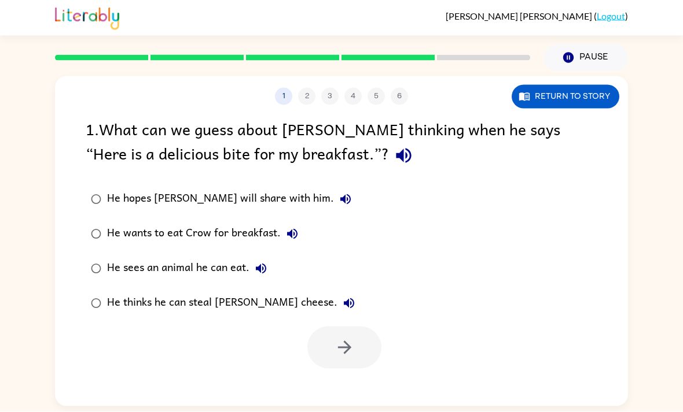
scroll to position [37, 0]
click at [266, 292] on div "He thinks he can steal [PERSON_NAME] cheese." at bounding box center [233, 303] width 253 height 23
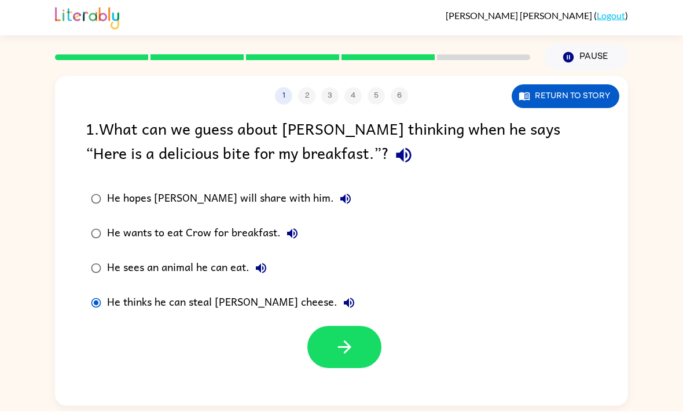
click at [344, 327] on button "button" at bounding box center [344, 348] width 74 height 42
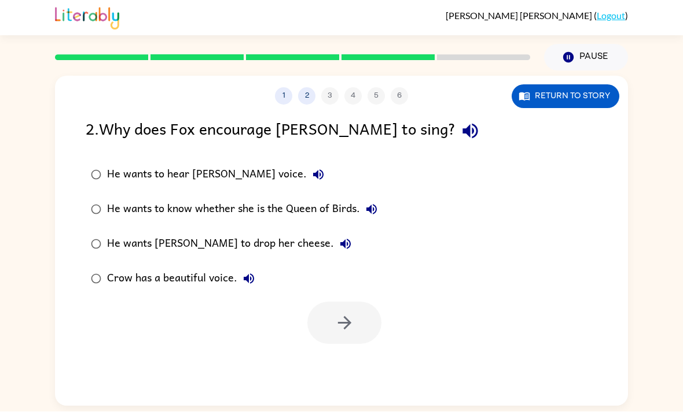
click at [230, 164] on div "He wants to hear [PERSON_NAME] voice." at bounding box center [218, 175] width 223 height 23
click at [333, 193] on label "He wants to know whether she is the Queen of Birds." at bounding box center [233, 210] width 309 height 35
click at [259, 227] on label "He wants [PERSON_NAME] to drop her cheese." at bounding box center [233, 244] width 309 height 35
click at [334, 193] on label "He wants to know whether she is the Queen of Birds." at bounding box center [233, 210] width 309 height 35
click at [263, 233] on div "He wants [PERSON_NAME] to drop her cheese." at bounding box center [232, 244] width 250 height 23
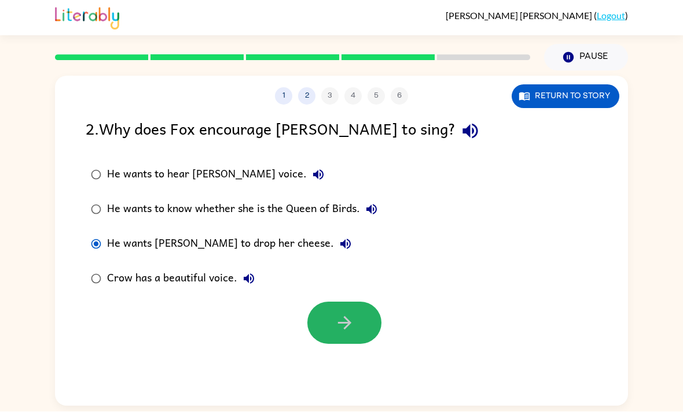
click at [352, 314] on icon "button" at bounding box center [344, 324] width 20 height 20
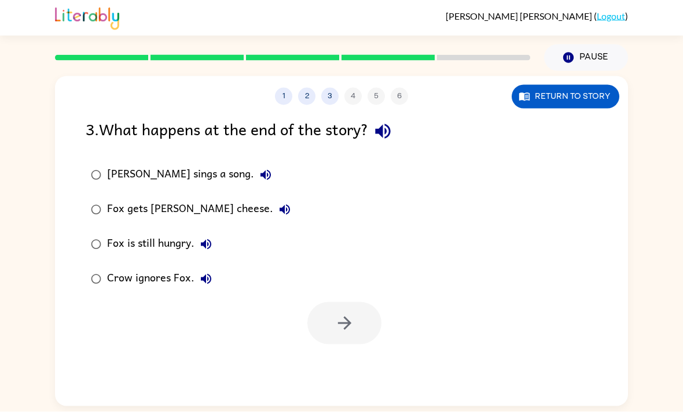
click at [197, 233] on button "Fox is still hungry." at bounding box center [205, 244] width 23 height 23
click at [584, 85] on button "Return to story" at bounding box center [565, 97] width 108 height 24
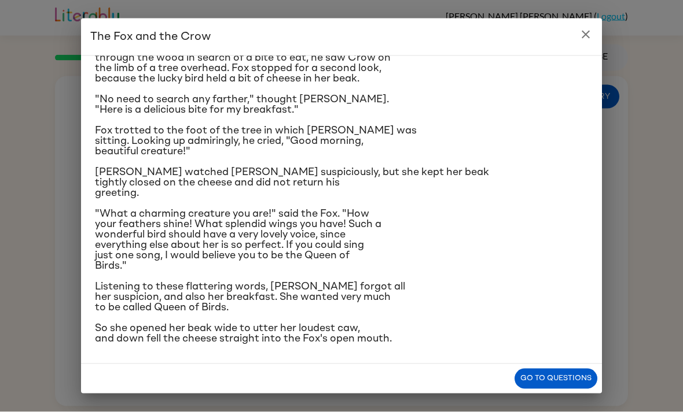
scroll to position [131, 0]
click at [588, 34] on icon "close" at bounding box center [585, 35] width 14 height 14
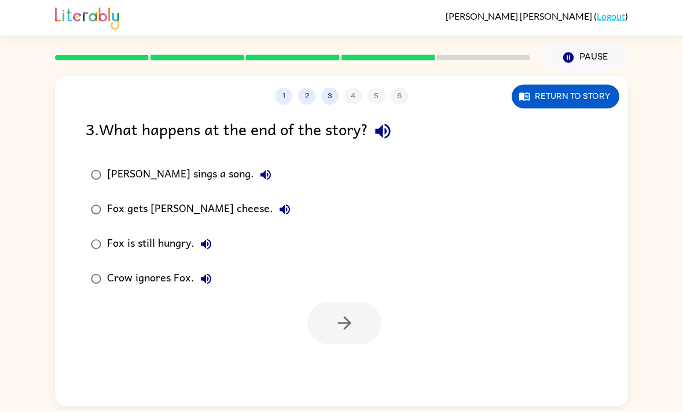
click at [208, 193] on label "Fox gets [PERSON_NAME] cheese." at bounding box center [190, 210] width 223 height 35
click at [349, 314] on icon "button" at bounding box center [344, 324] width 20 height 20
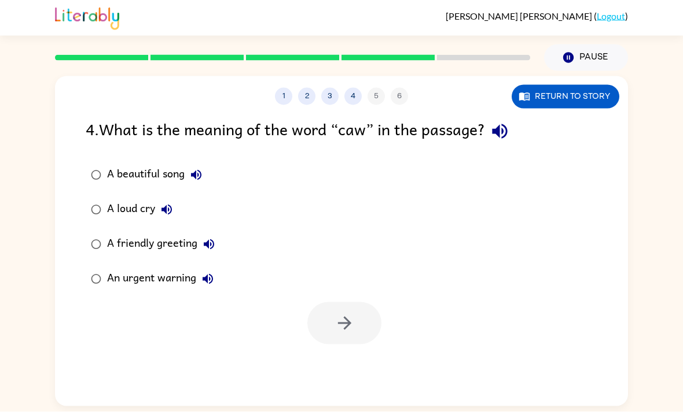
click at [157, 164] on div "A beautiful song" at bounding box center [157, 175] width 101 height 23
click at [327, 303] on button "button" at bounding box center [344, 324] width 74 height 42
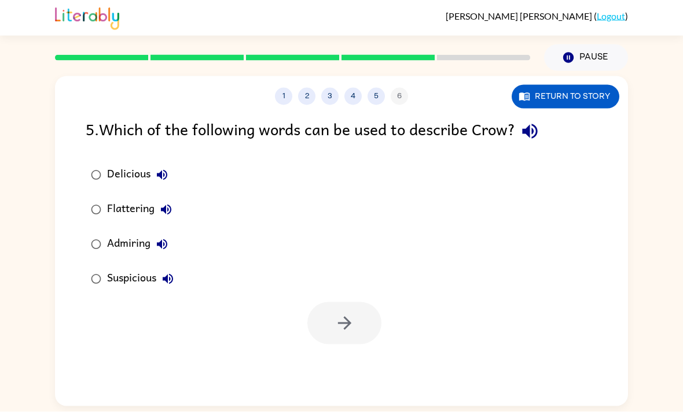
click at [137, 268] on div "Suspicious" at bounding box center [143, 279] width 72 height 23
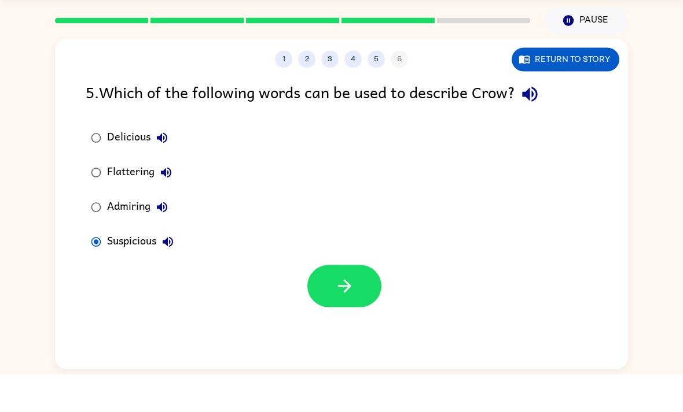
click at [354, 334] on icon "button" at bounding box center [344, 324] width 20 height 20
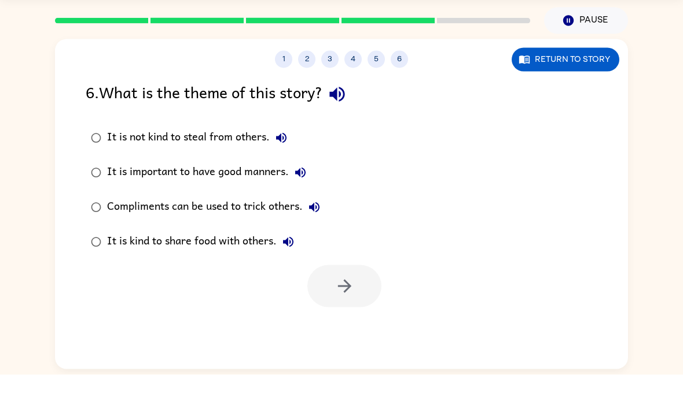
click at [245, 180] on div "It is not kind to steal from others." at bounding box center [200, 175] width 186 height 23
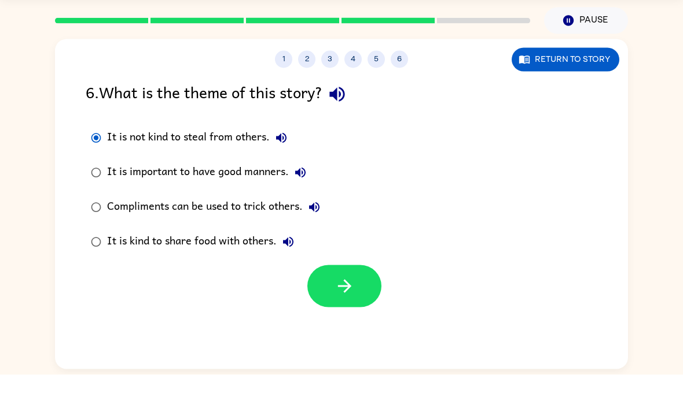
click at [343, 332] on icon "button" at bounding box center [344, 324] width 20 height 20
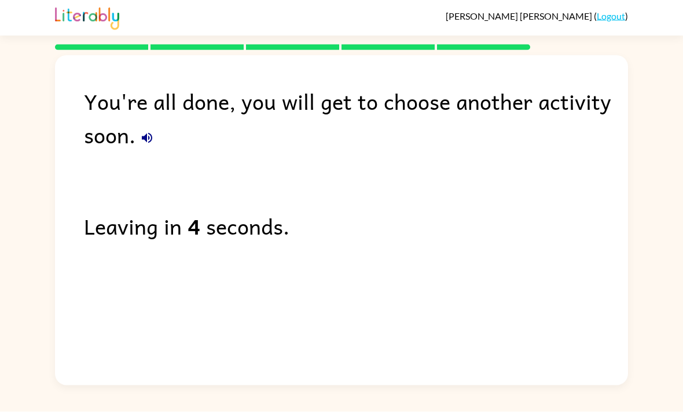
scroll to position [37, 0]
